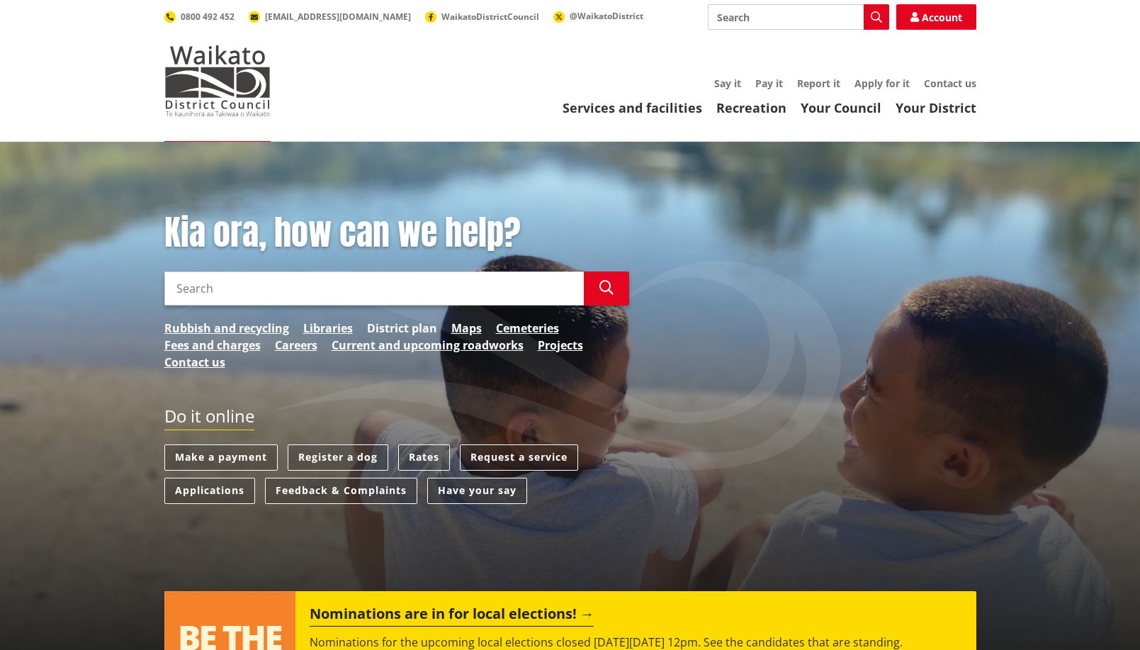
click at [398, 323] on link "District plan" at bounding box center [402, 328] width 70 height 17
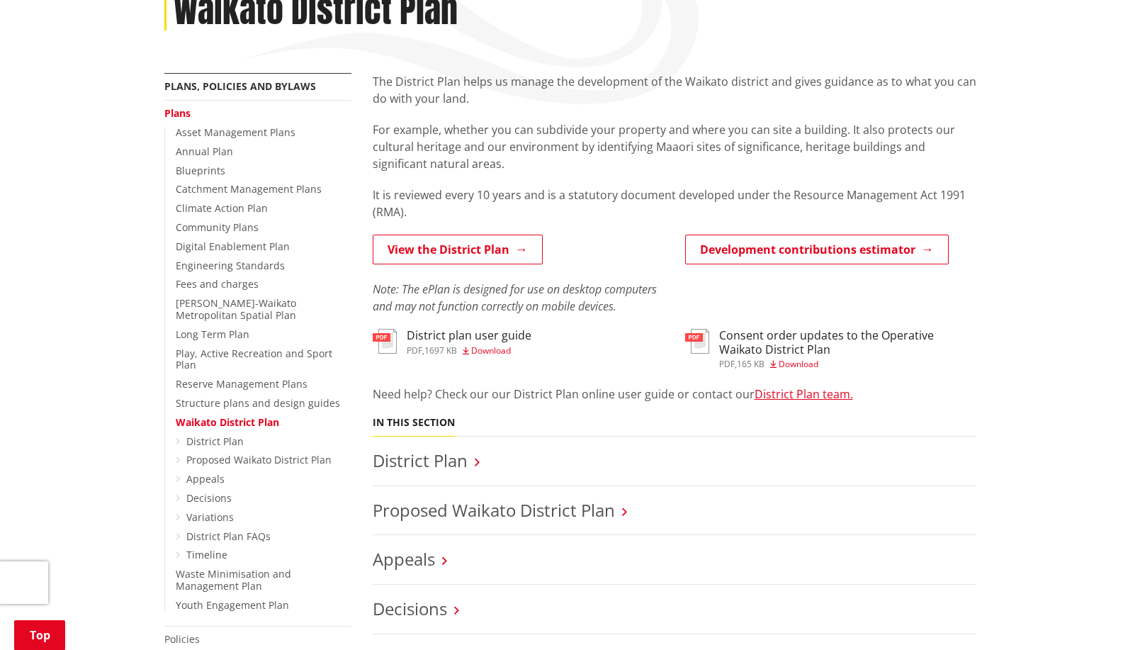
scroll to position [213, 0]
click at [242, 397] on link "Structure plans and design guides" at bounding box center [258, 403] width 164 height 13
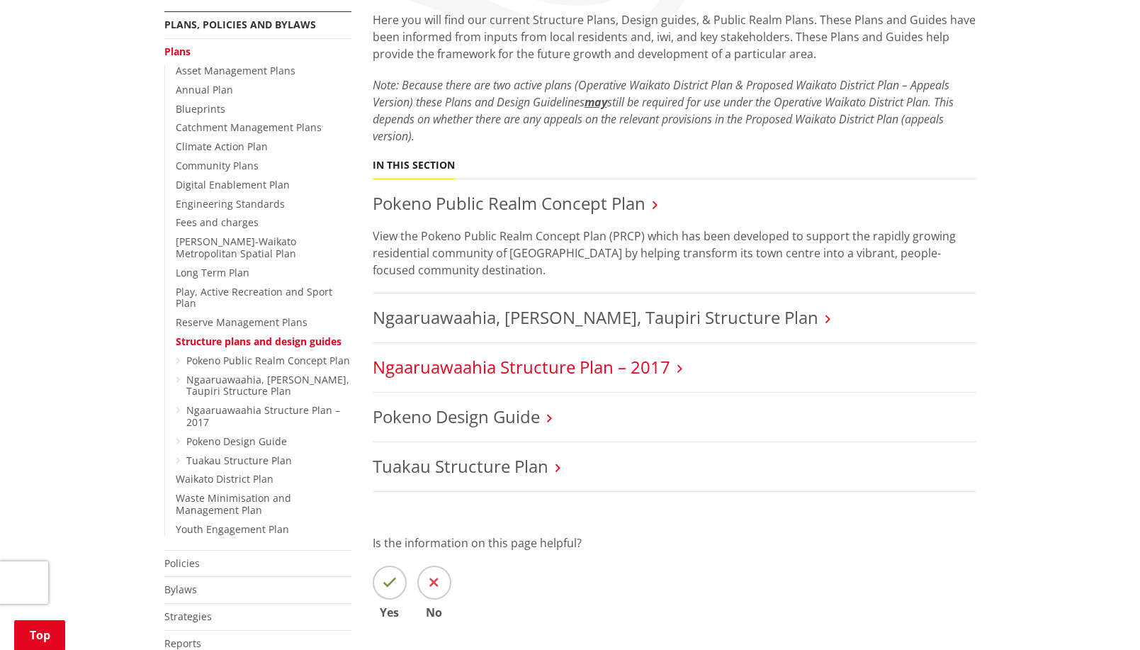
scroll to position [283, 0]
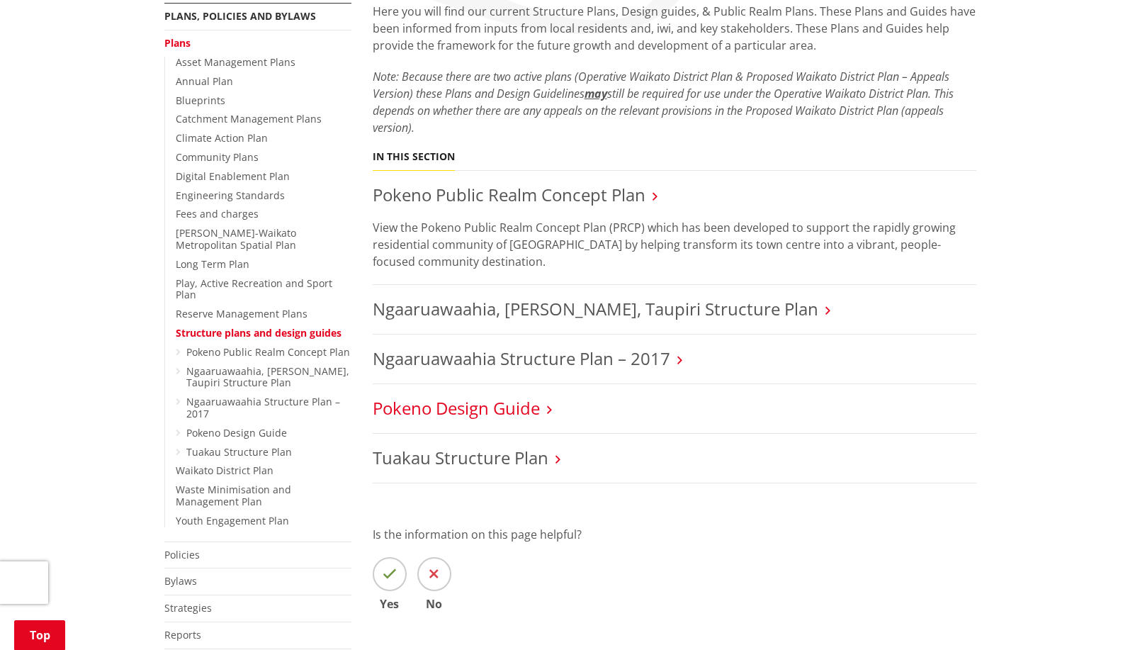
click at [526, 409] on link "Pokeno Design Guide" at bounding box center [456, 407] width 167 height 23
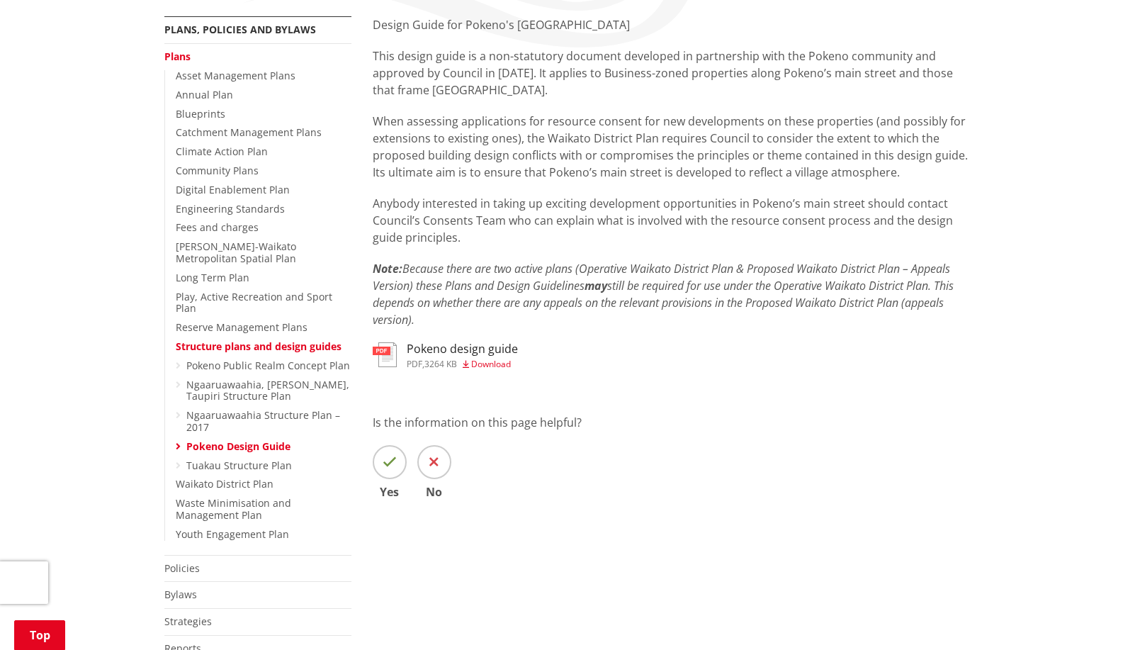
scroll to position [354, 0]
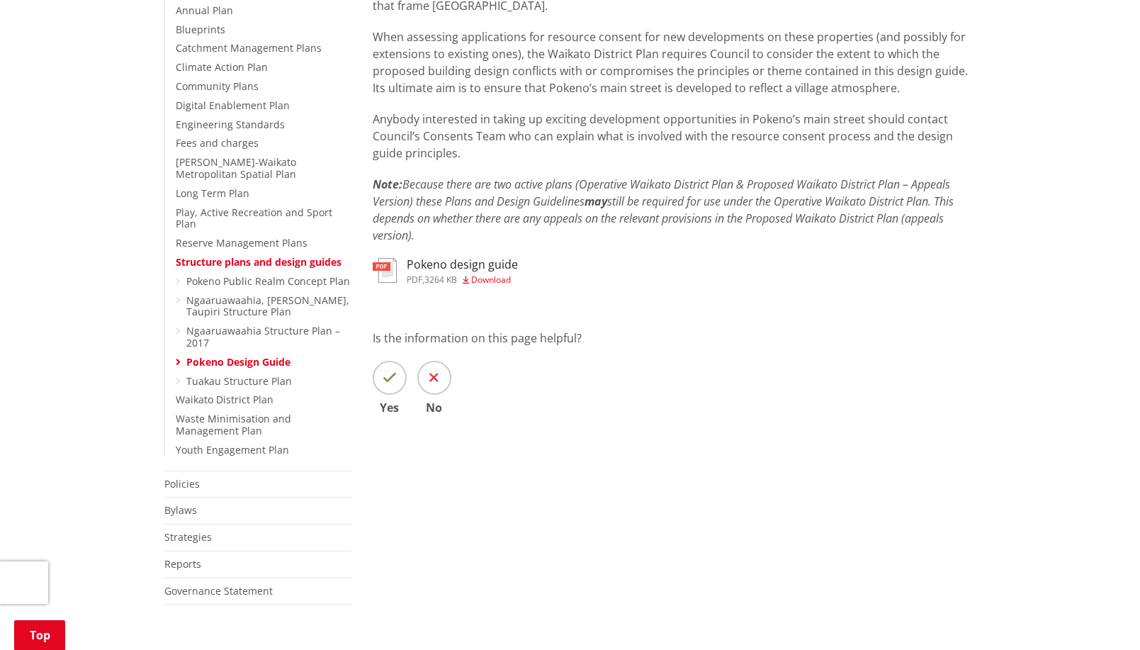
click at [449, 269] on h3 "Pokeno design guide" at bounding box center [462, 264] width 111 height 13
